Goal: Task Accomplishment & Management: Manage account settings

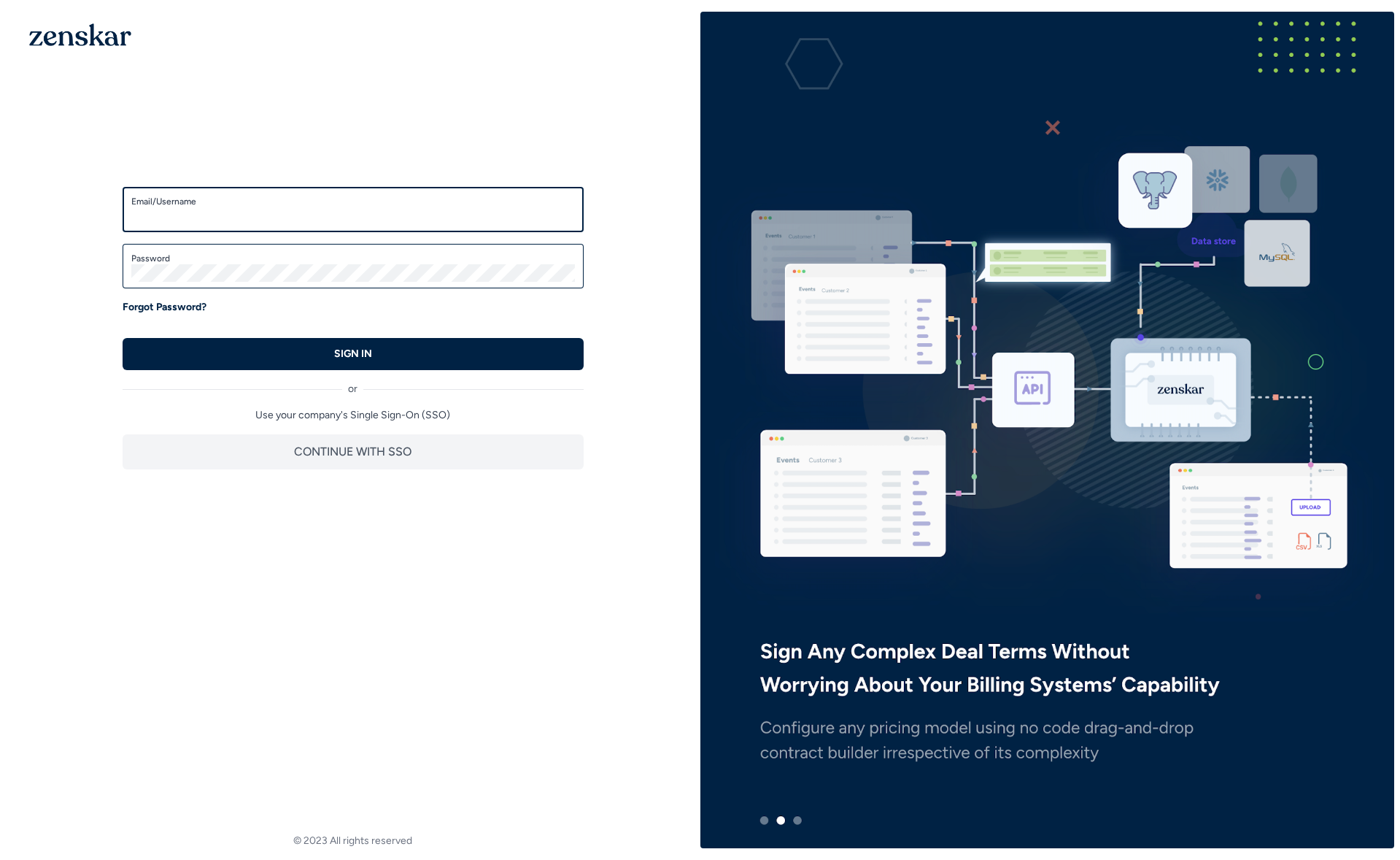
click at [364, 214] on input "Email/Username" at bounding box center [353, 217] width 444 height 18
type input "**********"
click at [202, 257] on label "Password" at bounding box center [353, 258] width 444 height 12
click at [177, 304] on p "Forgot Password?" at bounding box center [164, 307] width 84 height 14
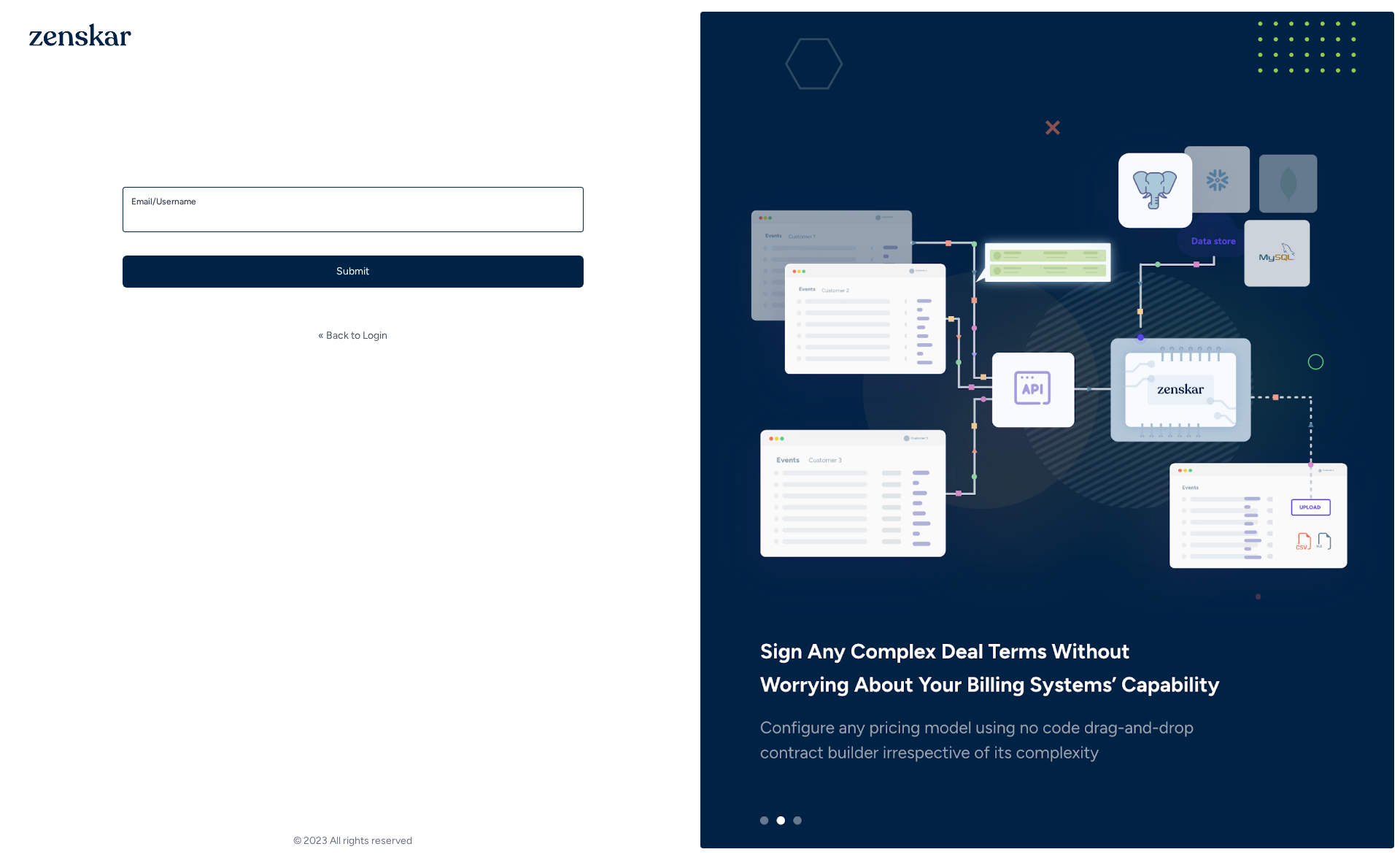
click at [381, 213] on input "Email/Username" at bounding box center [353, 217] width 444 height 18
type input "**********"
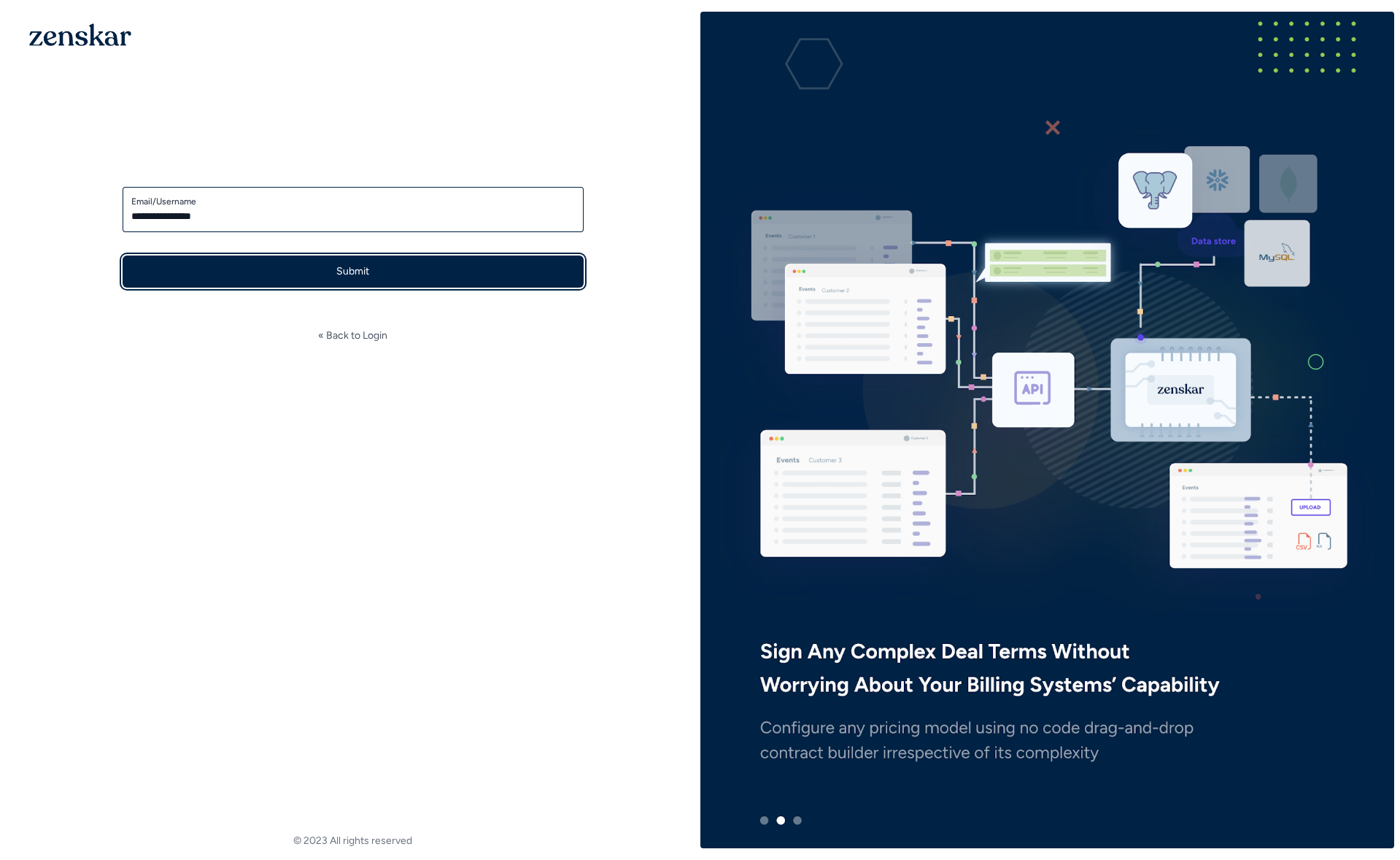
click at [350, 267] on button "Submit" at bounding box center [353, 272] width 461 height 32
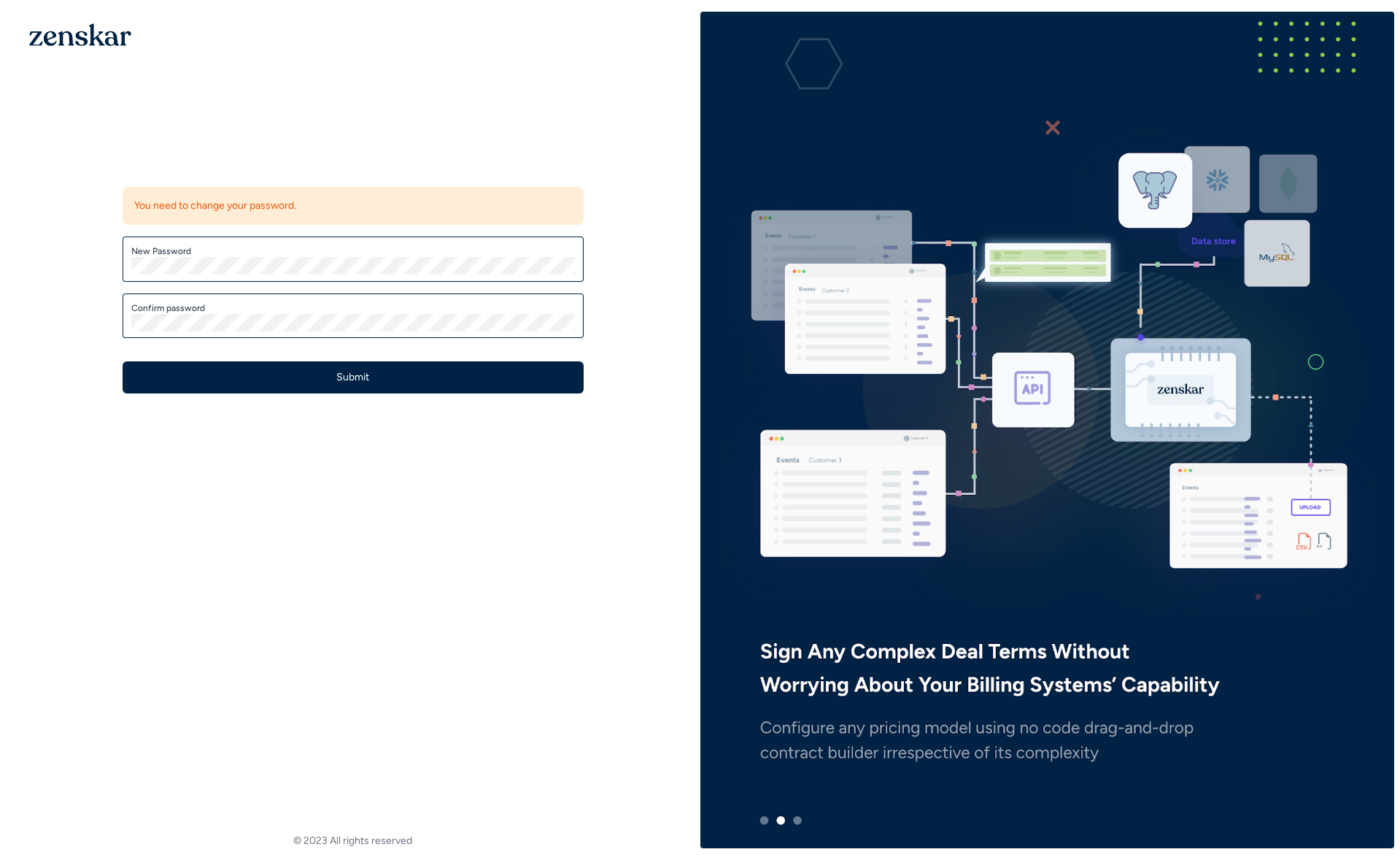
click at [31, 311] on div "Update password You need to change your password. New Password Confirm password…" at bounding box center [353, 269] width 695 height 516
click at [310, 385] on button "Submit" at bounding box center [353, 377] width 461 height 32
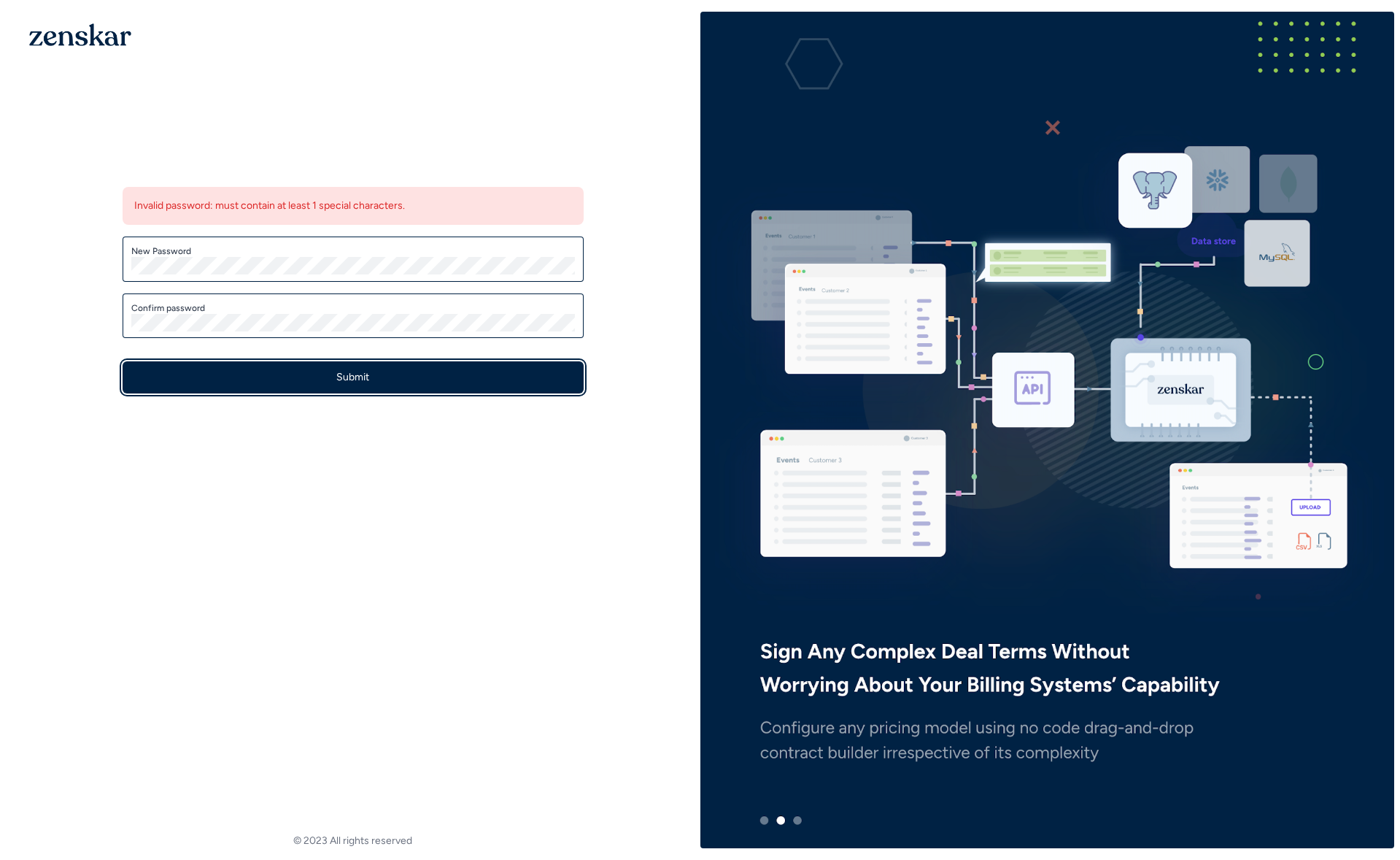
click at [405, 382] on button "Submit" at bounding box center [353, 377] width 461 height 32
click at [397, 383] on button "Submit" at bounding box center [353, 377] width 461 height 32
